Goal: Obtain resource: Obtain resource

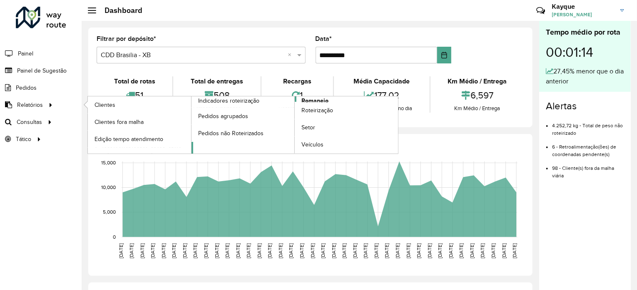
click at [325, 100] on span "Romaneio" at bounding box center [315, 100] width 27 height 9
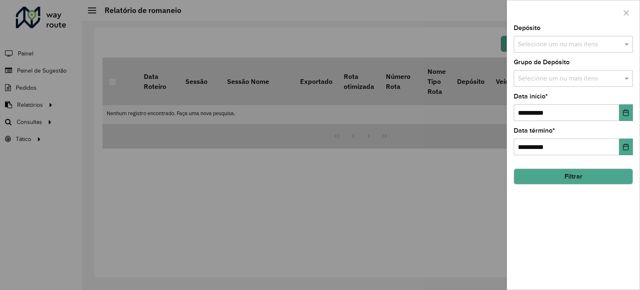
click at [559, 40] on input "text" at bounding box center [569, 45] width 107 height 10
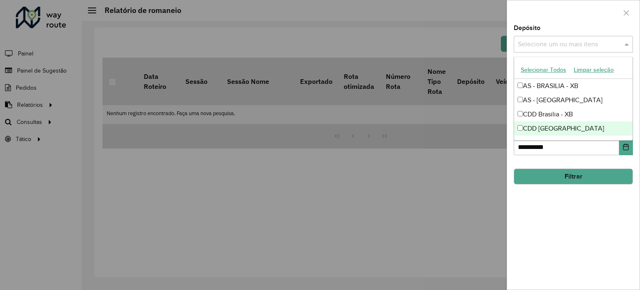
click at [558, 130] on div "CDD [GEOGRAPHIC_DATA]" at bounding box center [573, 128] width 118 height 14
click at [475, 198] on div at bounding box center [320, 145] width 640 height 290
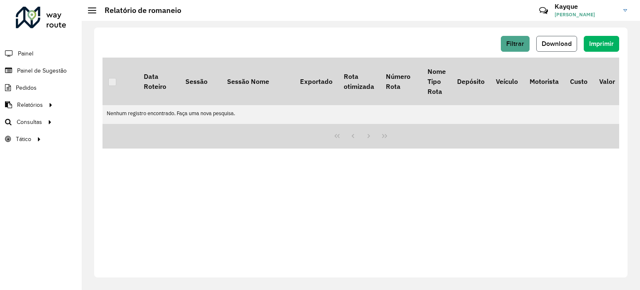
click at [563, 44] on span "Download" at bounding box center [557, 43] width 30 height 7
click at [517, 45] on span "Filtrar" at bounding box center [515, 43] width 18 height 7
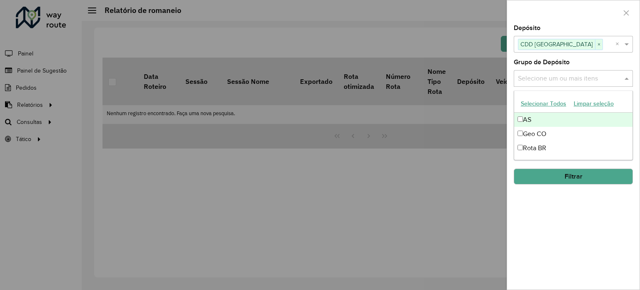
click at [554, 80] on input "text" at bounding box center [569, 79] width 107 height 10
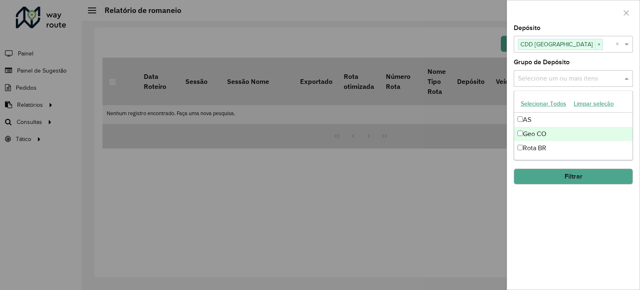
click at [537, 135] on div "Geo CO" at bounding box center [573, 134] width 118 height 14
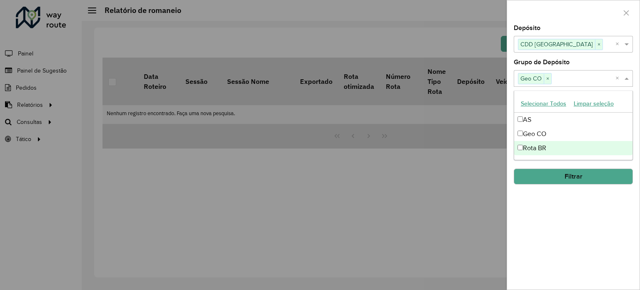
click at [588, 210] on div "**********" at bounding box center [573, 157] width 132 height 264
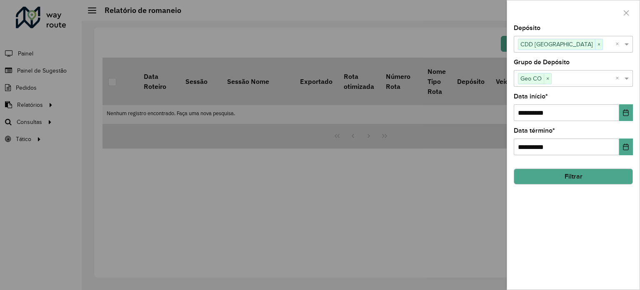
click at [568, 175] on button "Filtrar" at bounding box center [573, 176] width 119 height 16
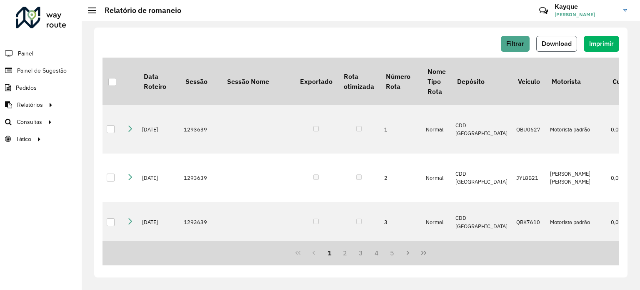
click at [565, 43] on span "Download" at bounding box center [557, 43] width 30 height 7
